Goal: Information Seeking & Learning: Learn about a topic

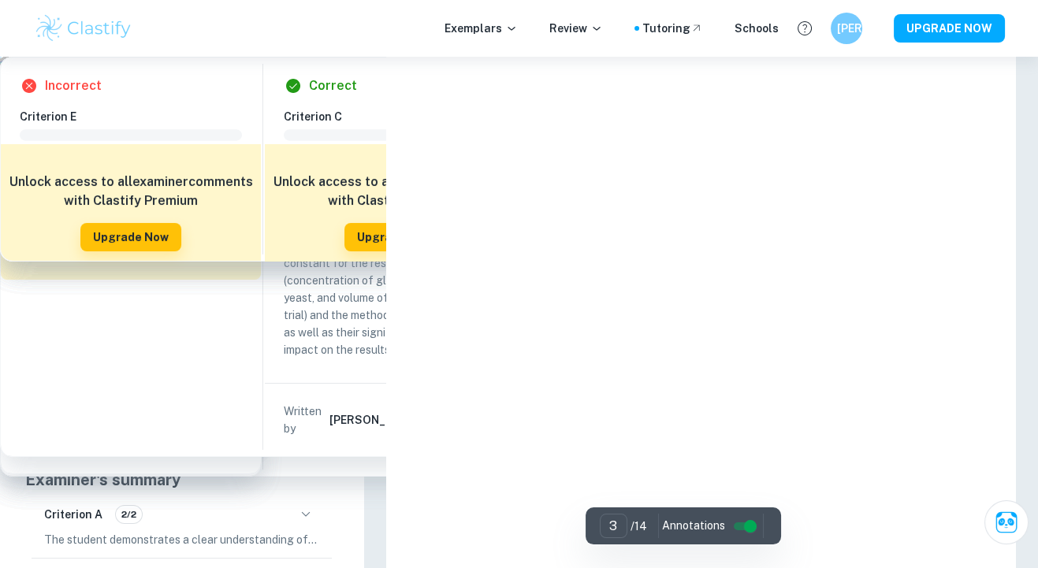
scroll to position [1608, 0]
